Goal: Task Accomplishment & Management: Use online tool/utility

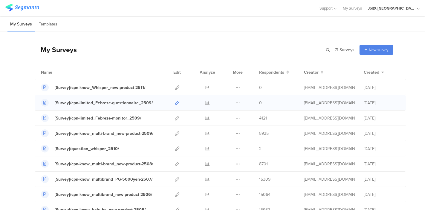
click at [175, 104] on icon at bounding box center [177, 102] width 4 height 4
click at [175, 87] on icon at bounding box center [177, 87] width 4 height 4
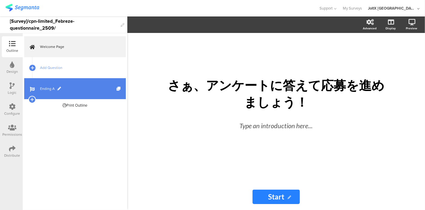
click at [43, 85] on link "Ending A" at bounding box center [75, 88] width 102 height 21
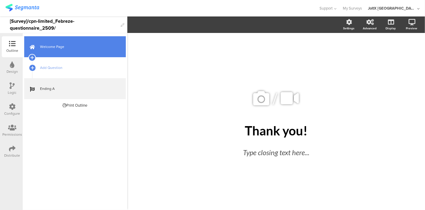
drag, startPoint x: 52, startPoint y: 44, endPoint x: 54, endPoint y: 48, distance: 4.1
click at [53, 44] on span "Welcome Page" at bounding box center [78, 47] width 77 height 6
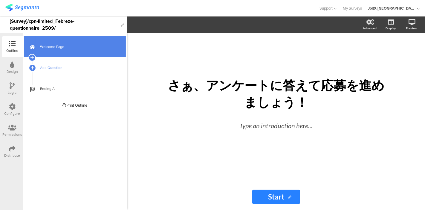
click at [56, 46] on span "Welcome Page" at bounding box center [78, 47] width 77 height 6
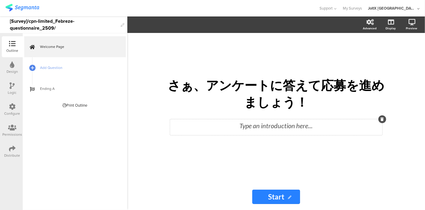
click at [380, 122] on div at bounding box center [383, 119] width 8 height 8
click at [184, 147] on div "さぁ、ア﻿ンケートに答えて応募を進めましょう！ さぁ、ア﻿ンケートに答えて応募を進めましょう！ Type an introduction here..." at bounding box center [276, 108] width 239 height 150
click at [381, 123] on div "Type an introduction here..." at bounding box center [276, 127] width 212 height 16
click at [384, 121] on div at bounding box center [383, 119] width 8 height 8
click at [382, 119] on icon at bounding box center [382, 119] width 3 height 4
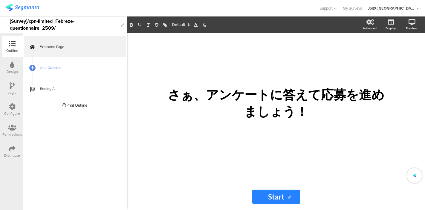
click at [382, 119] on div "さぁ、ア﻿ンケートに答えて応募を進めましょう！ さぁ、ア﻿ンケートに答えて応募を進めましょう！" at bounding box center [276, 103] width 224 height 36
click at [358, 147] on div "さぁ、ア﻿ンケートに答えて応募を進めましょう！ さぁ、ア﻿ンケートに答えて応募を進めましょう！ さぁ、ア﻿ンケートに答えて応募を進めましょう！" at bounding box center [276, 108] width 239 height 150
click at [48, 67] on span "Add Question" at bounding box center [78, 68] width 77 height 6
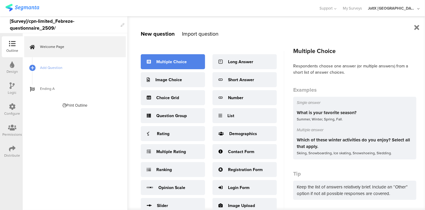
click at [160, 60] on div "Multiple Choice" at bounding box center [171, 62] width 31 height 6
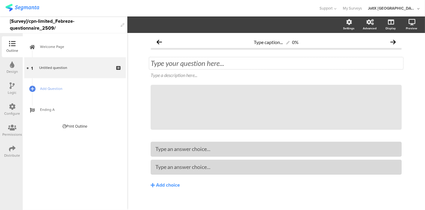
click at [213, 58] on div "Type your question here..." at bounding box center [276, 63] width 254 height 12
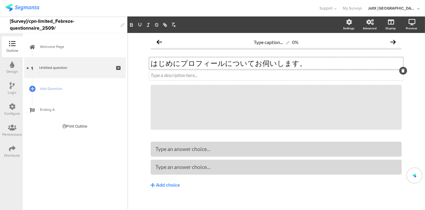
click at [206, 75] on div "Type a description here..." at bounding box center [276, 75] width 251 height 6
drag, startPoint x: 396, startPoint y: 86, endPoint x: 370, endPoint y: 92, distance: 27.2
click at [398, 86] on div at bounding box center [402, 85] width 8 height 8
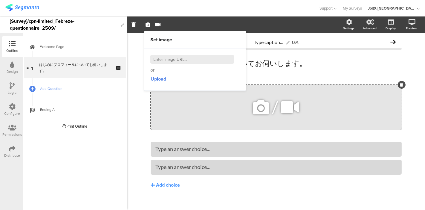
click at [399, 83] on div at bounding box center [402, 85] width 8 height 8
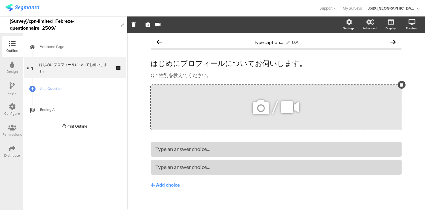
click at [400, 84] on icon at bounding box center [401, 85] width 3 height 4
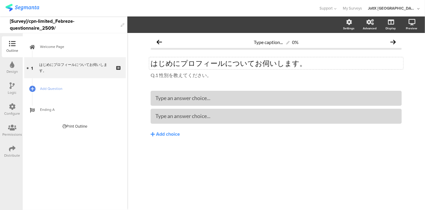
click at [217, 64] on p "はじめにプロフィールについてお伺いします。" at bounding box center [276, 63] width 251 height 9
click at [175, 74] on div "Q.1 性別を教えてください。 Q.1 性別を教えてください。" at bounding box center [276, 76] width 254 height 10
click at [189, 75] on p "Q.1 性別を教えてください。" at bounding box center [276, 75] width 251 height 7
drag, startPoint x: 214, startPoint y: 75, endPoint x: 140, endPoint y: 77, distance: 73.9
click at [140, 78] on div "Type caption... 0% はじめにプロフィールについてお伺いします。 はじめにプロフィールについてお伺いします。 Q.1 性別を教えてください。 …" at bounding box center [276, 121] width 298 height 177
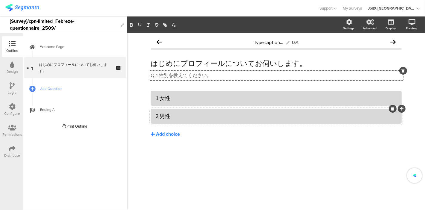
click at [166, 132] on div "Add choice" at bounding box center [168, 134] width 24 height 6
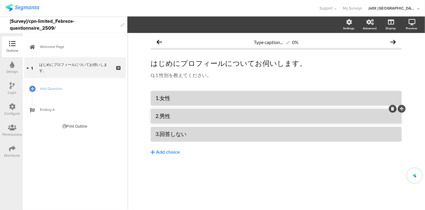
click at [200, 160] on div "1.女性 2.男性 3.回答しない Add choice" at bounding box center [276, 136] width 251 height 90
click at [410, 24] on icon at bounding box center [412, 22] width 7 height 6
click at [401, 50] on link at bounding box center [404, 53] width 13 height 11
drag, startPoint x: 213, startPoint y: 77, endPoint x: 192, endPoint y: 69, distance: 22.4
click at [186, 74] on div "Q.1 性別を教えてください。 Q.1 性別を教えてください。 Q.1 性別を教えてください。" at bounding box center [276, 76] width 254 height 10
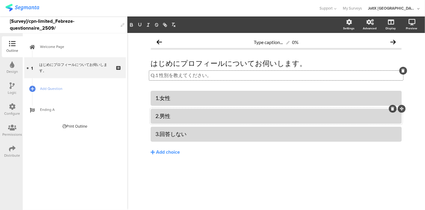
click at [301, 75] on p "Q.1 性別を教えてください。" at bounding box center [276, 75] width 251 height 7
click at [214, 74] on p "Q.1 性別を教えてください。" at bounding box center [276, 75] width 251 height 7
drag, startPoint x: 211, startPoint y: 72, endPoint x: 147, endPoint y: 71, distance: 64.0
click at [146, 71] on div "Type caption... 0% はじめにプロフィールについてお伺いします。 はじめにプロフィールについてお伺いします。 Q.1 性別を教えてください。 …" at bounding box center [276, 108] width 263 height 150
drag, startPoint x: 205, startPoint y: 75, endPoint x: 134, endPoint y: 73, distance: 70.6
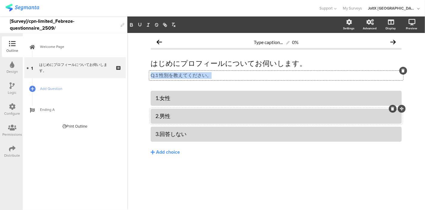
click at [134, 73] on div "Type caption... 0% はじめにプロフィールについてお伺いします。 はじめにプロフィールについてお伺いします。 Q.1 性別を教えてください。 …" at bounding box center [276, 121] width 298 height 177
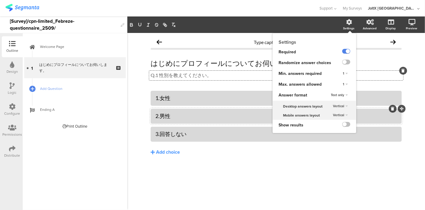
click at [350, 25] on icon at bounding box center [350, 22] width 6 height 6
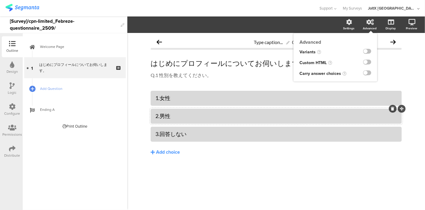
click at [371, 26] on div "Advanced" at bounding box center [370, 28] width 14 height 4
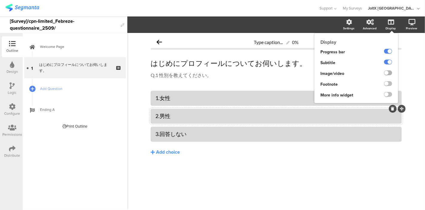
click at [385, 73] on label at bounding box center [388, 72] width 8 height 5
click at [0, 0] on input "checkbox" at bounding box center [0, 0] width 0 height 0
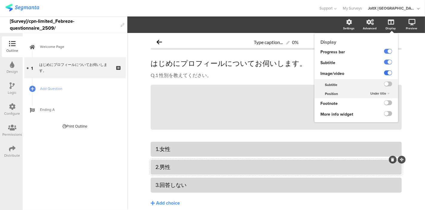
click at [385, 73] on label at bounding box center [388, 72] width 8 height 5
click at [0, 0] on input "checkbox" at bounding box center [0, 0] width 0 height 0
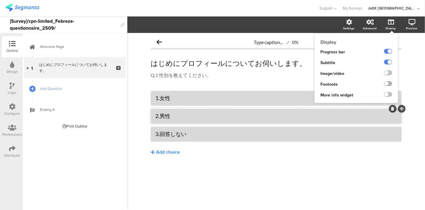
click at [386, 83] on label at bounding box center [388, 83] width 8 height 5
click at [0, 0] on input "checkbox" at bounding box center [0, 0] width 0 height 0
click at [386, 83] on label at bounding box center [388, 83] width 8 height 5
click at [0, 0] on input "checkbox" at bounding box center [0, 0] width 0 height 0
click at [388, 96] on label at bounding box center [388, 94] width 8 height 5
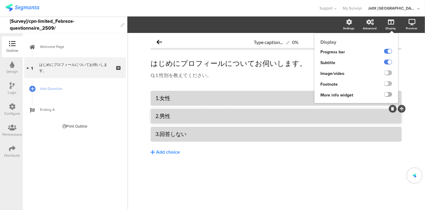
click at [0, 0] on input "checkbox" at bounding box center [0, 0] width 0 height 0
click at [388, 96] on label at bounding box center [388, 94] width 8 height 5
click at [0, 0] on input "checkbox" at bounding box center [0, 0] width 0 height 0
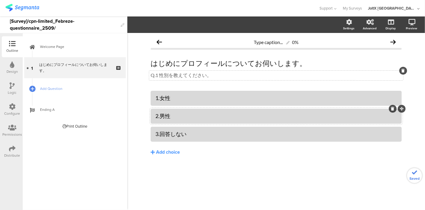
click at [257, 76] on div "Q.1 性別を教えてください。 Q.1 性別を教えてください。" at bounding box center [276, 76] width 254 height 10
click at [199, 164] on div "1.女性 2.男性 3.回答しない Add choice" at bounding box center [276, 136] width 251 height 90
click at [10, 62] on div "Design" at bounding box center [12, 67] width 21 height 21
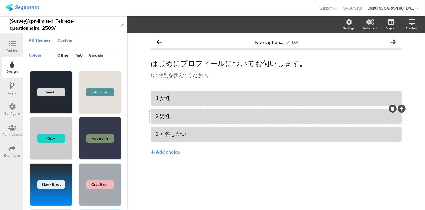
click at [64, 40] on div "Custom" at bounding box center [64, 41] width 21 height 10
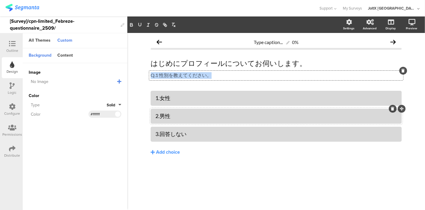
drag, startPoint x: 216, startPoint y: 75, endPoint x: 149, endPoint y: 74, distance: 67.3
click at [149, 74] on div "Q.1 性別を教えてください。 Q.1 性別を教えてください。 Q.1 性別を教えてください。" at bounding box center [276, 76] width 254 height 10
click at [312, 62] on div "はじめにプロフィールについてお伺いします。 はじめにプロフィールについてお伺いします。" at bounding box center [276, 63] width 254 height 12
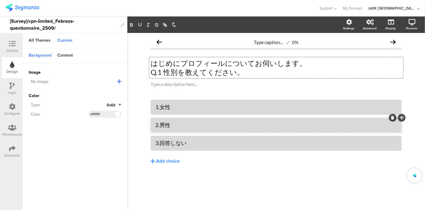
click at [311, 64] on p "はじめにプロフィールについてお伺いします。" at bounding box center [276, 63] width 251 height 9
click at [273, 170] on div "1.女性 2.男性 3.回答しない Add choice" at bounding box center [276, 145] width 251 height 90
click at [404, 55] on icon at bounding box center [404, 53] width 5 height 7
click at [403, 81] on div at bounding box center [404, 80] width 8 height 8
click at [404, 80] on icon at bounding box center [403, 80] width 3 height 4
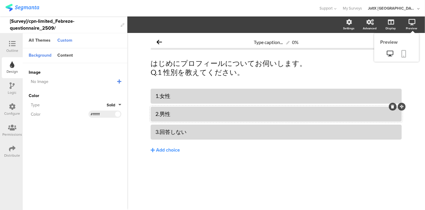
click at [405, 52] on icon at bounding box center [404, 53] width 5 height 7
click at [42, 39] on div "All Themes" at bounding box center [40, 41] width 28 height 10
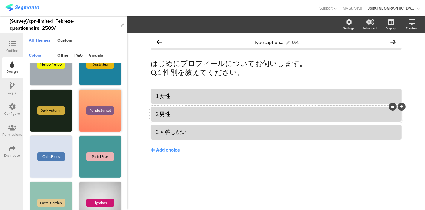
scroll to position [199, 0]
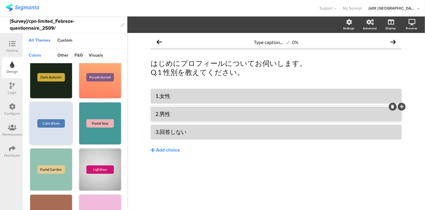
click at [57, 117] on div "Calm Blues" at bounding box center [51, 123] width 42 height 42
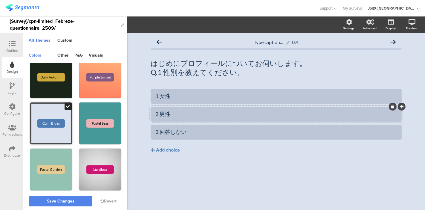
click at [58, 116] on div "Calm Blues" at bounding box center [51, 123] width 42 height 42
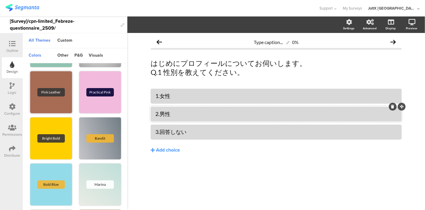
scroll to position [332, 0]
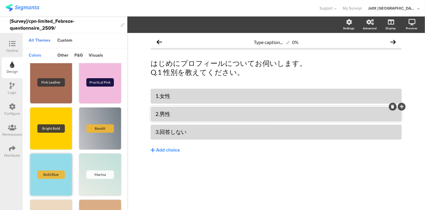
click at [48, 161] on div "Bold Blue" at bounding box center [51, 174] width 42 height 42
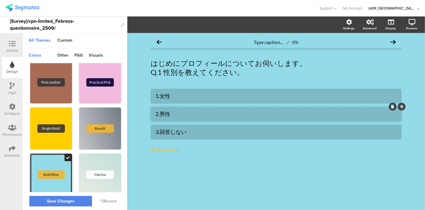
click at [48, 161] on div "Bold Blue" at bounding box center [51, 174] width 42 height 42
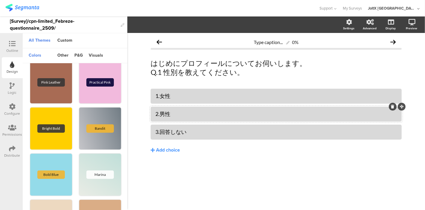
click at [89, 163] on div "Marina" at bounding box center [100, 174] width 42 height 42
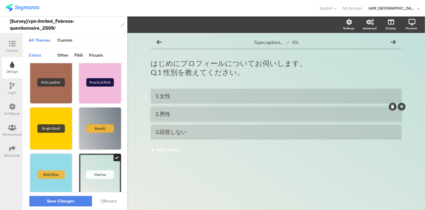
click at [89, 163] on div "Marina" at bounding box center [100, 174] width 42 height 42
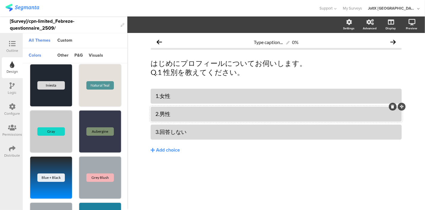
scroll to position [0, 0]
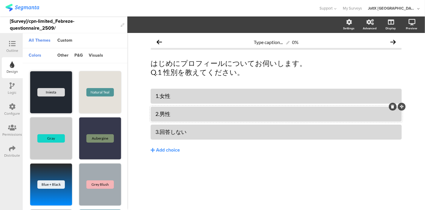
click at [54, 97] on div "Iniesta" at bounding box center [51, 92] width 42 height 42
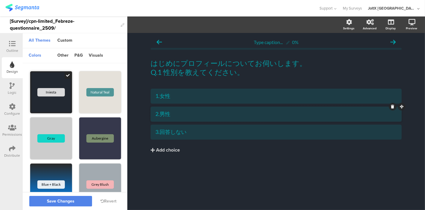
click at [54, 97] on div "Iniesta" at bounding box center [51, 92] width 42 height 42
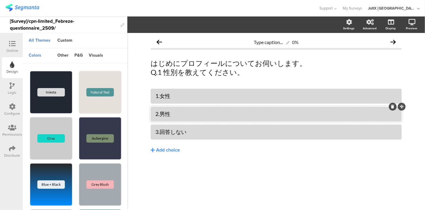
click at [90, 95] on div "Natural Teal" at bounding box center [100, 92] width 28 height 8
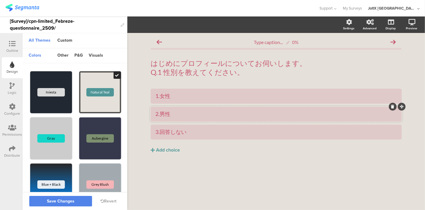
click at [90, 95] on div "Natural Teal" at bounding box center [100, 92] width 28 height 8
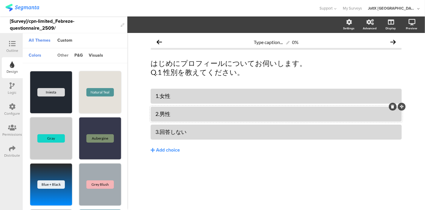
click at [64, 54] on div "other" at bounding box center [62, 56] width 17 height 10
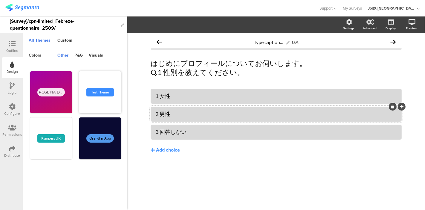
click at [94, 78] on div "Test Theme" at bounding box center [100, 92] width 42 height 42
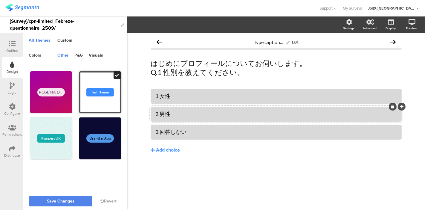
click at [94, 87] on div "Test Theme" at bounding box center [100, 92] width 42 height 42
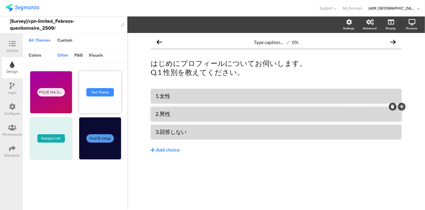
click at [94, 87] on div "Test Theme" at bounding box center [100, 92] width 42 height 42
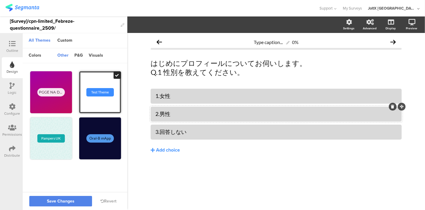
click at [94, 87] on div "Test Theme" at bounding box center [100, 92] width 42 height 42
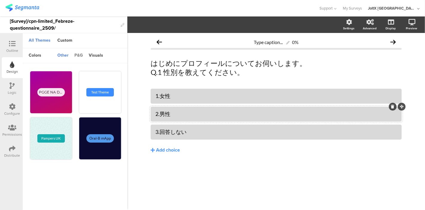
click at [74, 54] on div "p&g" at bounding box center [78, 56] width 14 height 10
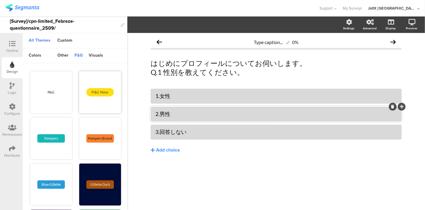
click at [92, 96] on div "P&G New" at bounding box center [100, 92] width 42 height 42
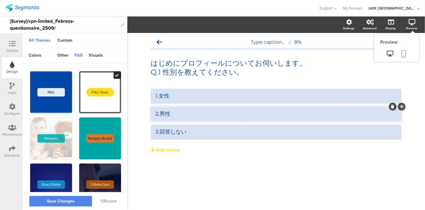
click at [408, 56] on link at bounding box center [404, 53] width 13 height 11
drag, startPoint x: 65, startPoint y: 202, endPoint x: 68, endPoint y: 202, distance: 3.6
click at [65, 201] on span "Save Changes" at bounding box center [61, 201] width 28 height 0
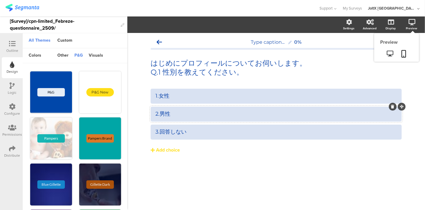
click at [411, 25] on div "Preview" at bounding box center [414, 24] width 21 height 15
click at [405, 50] on icon at bounding box center [404, 53] width 5 height 7
click at [15, 46] on icon at bounding box center [12, 43] width 7 height 7
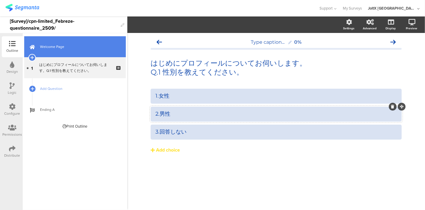
click at [53, 47] on span "Welcome Page" at bounding box center [78, 47] width 77 height 6
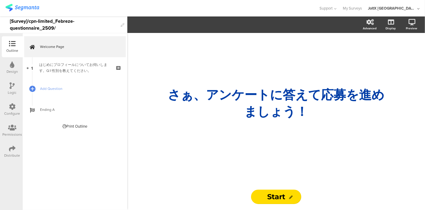
click at [279, 198] on input "Start" at bounding box center [276, 196] width 50 height 14
type input "S"
click at [216, 143] on div "さぁ、ア﻿ンケートに答えて応募を進めましょう！ さぁ、ア﻿ンケートに答えて応募を進めましょう！" at bounding box center [276, 108] width 239 height 150
click at [215, 143] on div "さぁ、ア﻿ンケートに答えて応募を進めましょう！ さぁ、ア﻿ンケートに答えて応募を進めましょう！" at bounding box center [276, 108] width 239 height 150
click at [190, 135] on div "さぁ、ア﻿ンケートに答えて応募を進めましょう！ さぁ、ア﻿ンケートに答えて応募を進めましょう！" at bounding box center [276, 108] width 239 height 150
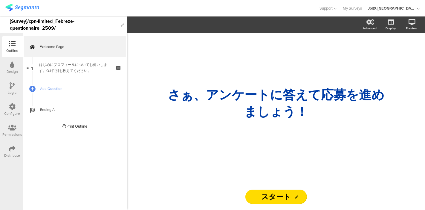
click at [169, 165] on div "さぁ、ア﻿ンケートに答えて応募を進めましょう！ さぁ、ア﻿ンケートに答えて応募を進めましょう！" at bounding box center [276, 108] width 239 height 150
click at [164, 188] on div "さぁ、ア﻿ンケートに答えて応募を進めましょう！ さぁ、ア﻿ンケートに答えて応募を進めましょう！ スタート スタート" at bounding box center [276, 121] width 251 height 177
drag, startPoint x: 276, startPoint y: 187, endPoint x: 277, endPoint y: 193, distance: 6.3
click at [276, 187] on div "さぁ、ア﻿ンケートに答えて応募を進めましょう！ さぁ、ア﻿ンケートに答えて応募を進めましょう！ スタート スタート" at bounding box center [276, 121] width 251 height 177
click at [277, 194] on input "スタート" at bounding box center [277, 196] width 62 height 14
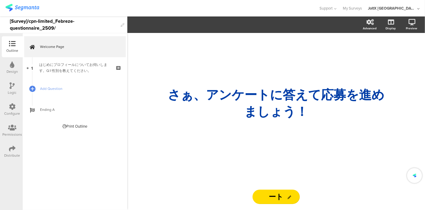
type input "ト"
type input "はじめる"
click at [230, 206] on div "さぁ、ア﻿ンケートに答えて応募を進めましょう！ さぁ、ア﻿ンケートに答えて応募を進めましょう！ はじめる はじめる" at bounding box center [276, 121] width 251 height 177
click at [226, 193] on div "はじめる はじめる" at bounding box center [276, 196] width 239 height 14
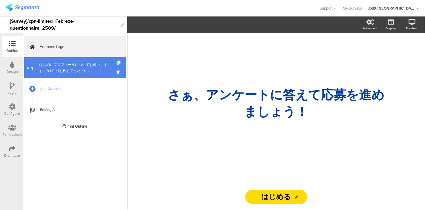
click at [74, 72] on div "はじめにプロフィールについてお伺いします。Q.1 性別を教えてください。" at bounding box center [74, 68] width 71 height 12
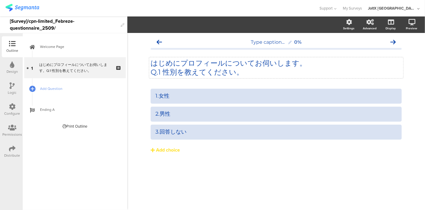
click at [263, 71] on p "Q.1 性別を教えてください。" at bounding box center [276, 72] width 251 height 9
click at [253, 157] on button "Add choice" at bounding box center [276, 149] width 251 height 15
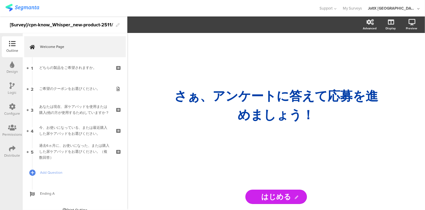
click at [12, 63] on icon at bounding box center [12, 64] width 4 height 7
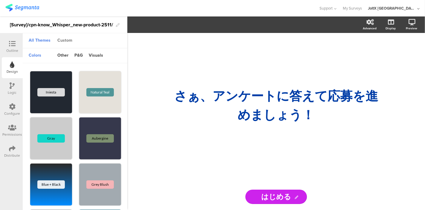
click at [66, 40] on div "Custom" at bounding box center [64, 41] width 21 height 10
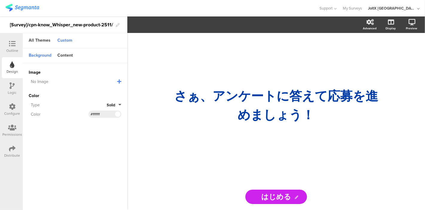
click at [8, 46] on div at bounding box center [12, 43] width 12 height 7
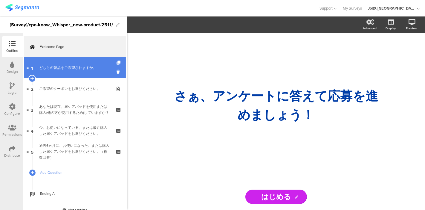
click at [56, 75] on link "1 どちらの製品をご希望されますか。" at bounding box center [75, 67] width 102 height 21
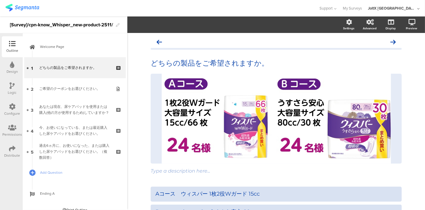
click at [13, 64] on icon at bounding box center [12, 64] width 4 height 7
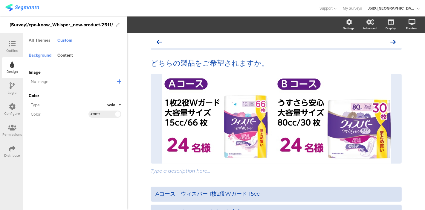
click at [43, 41] on div "All Themes" at bounding box center [40, 41] width 28 height 10
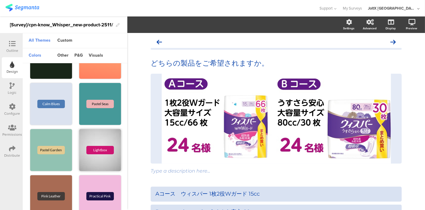
scroll to position [218, 0]
click at [183, 67] on div "どちらの製品をご希望されますか。 どちらの製品をご希望されますか。" at bounding box center [276, 63] width 254 height 12
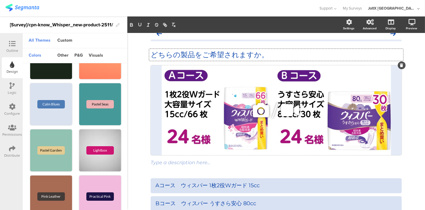
scroll to position [0, 0]
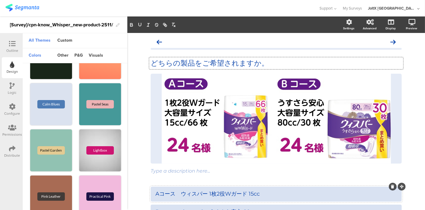
click at [171, 193] on div "Aコース　ウィスパー 1枚2役Wガード 15cc" at bounding box center [276, 193] width 242 height 7
click at [11, 41] on icon at bounding box center [12, 43] width 7 height 7
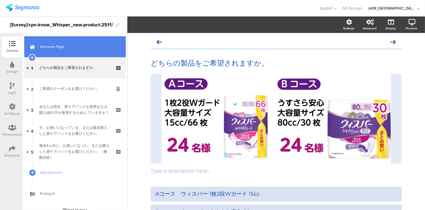
click at [58, 45] on span "Welcome Page" at bounding box center [78, 47] width 77 height 6
